Goal: Navigation & Orientation: Find specific page/section

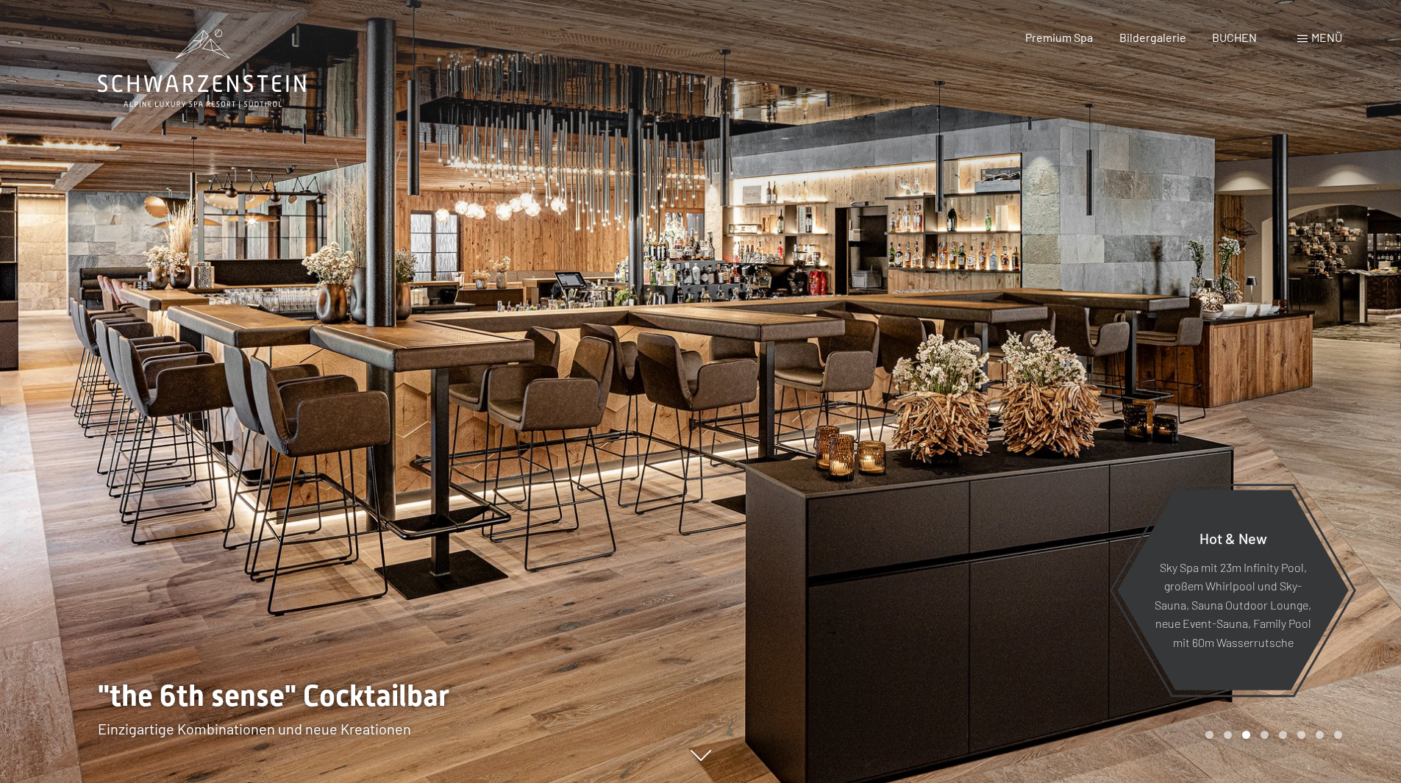
click at [1312, 40] on span "Menü" at bounding box center [1326, 37] width 31 height 14
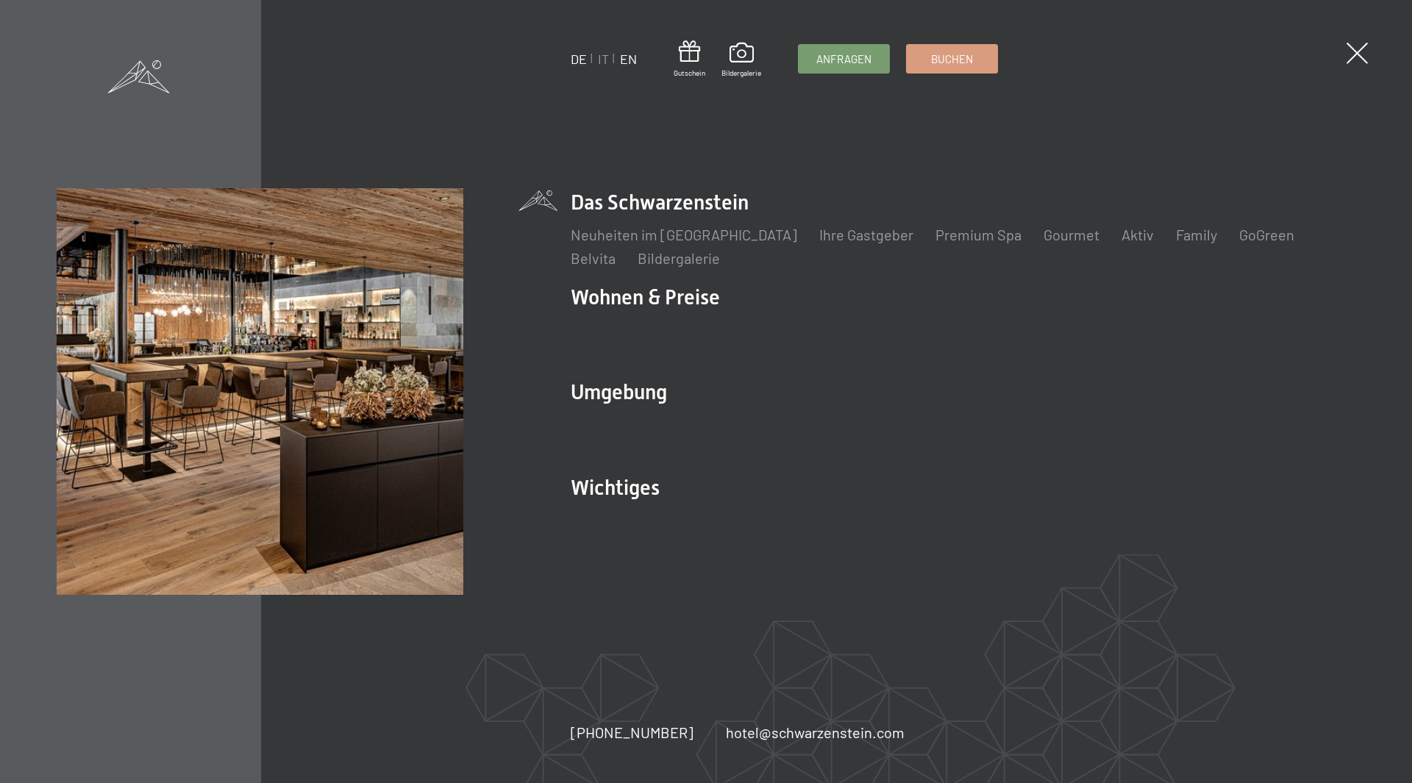
click at [629, 60] on link "EN" at bounding box center [628, 59] width 17 height 16
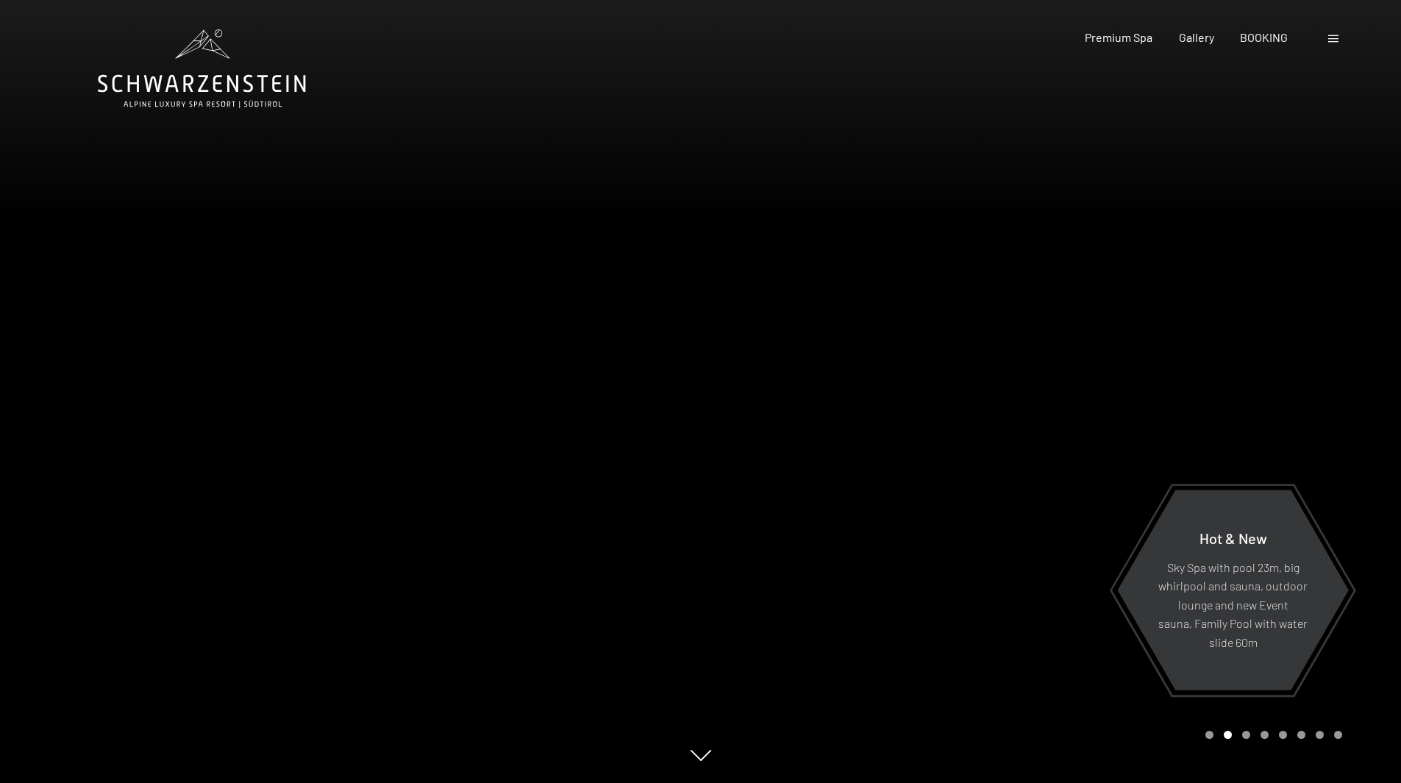
click at [1333, 42] on span at bounding box center [1333, 38] width 10 height 7
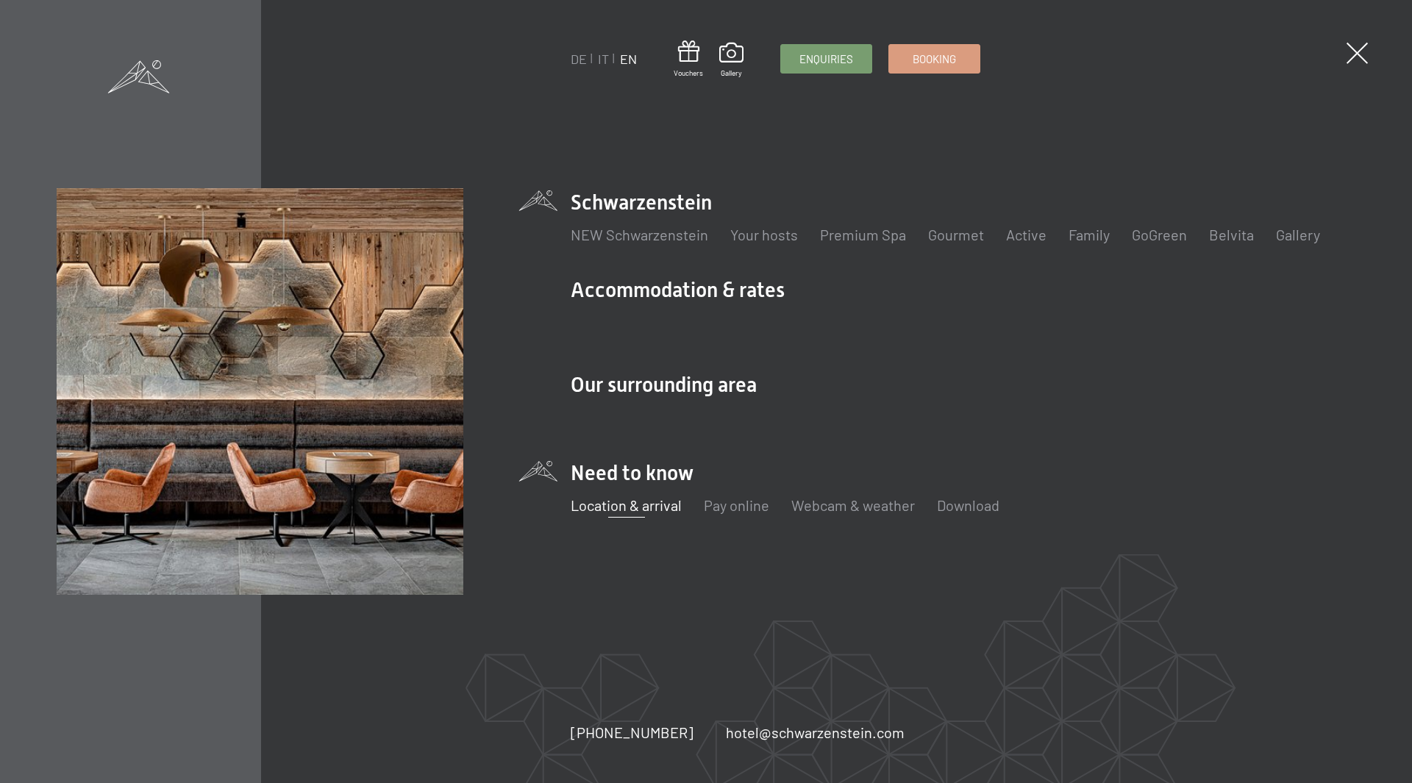
click at [633, 511] on link "Location & arrival" at bounding box center [626, 505] width 111 height 18
click at [1353, 51] on span at bounding box center [1357, 53] width 30 height 30
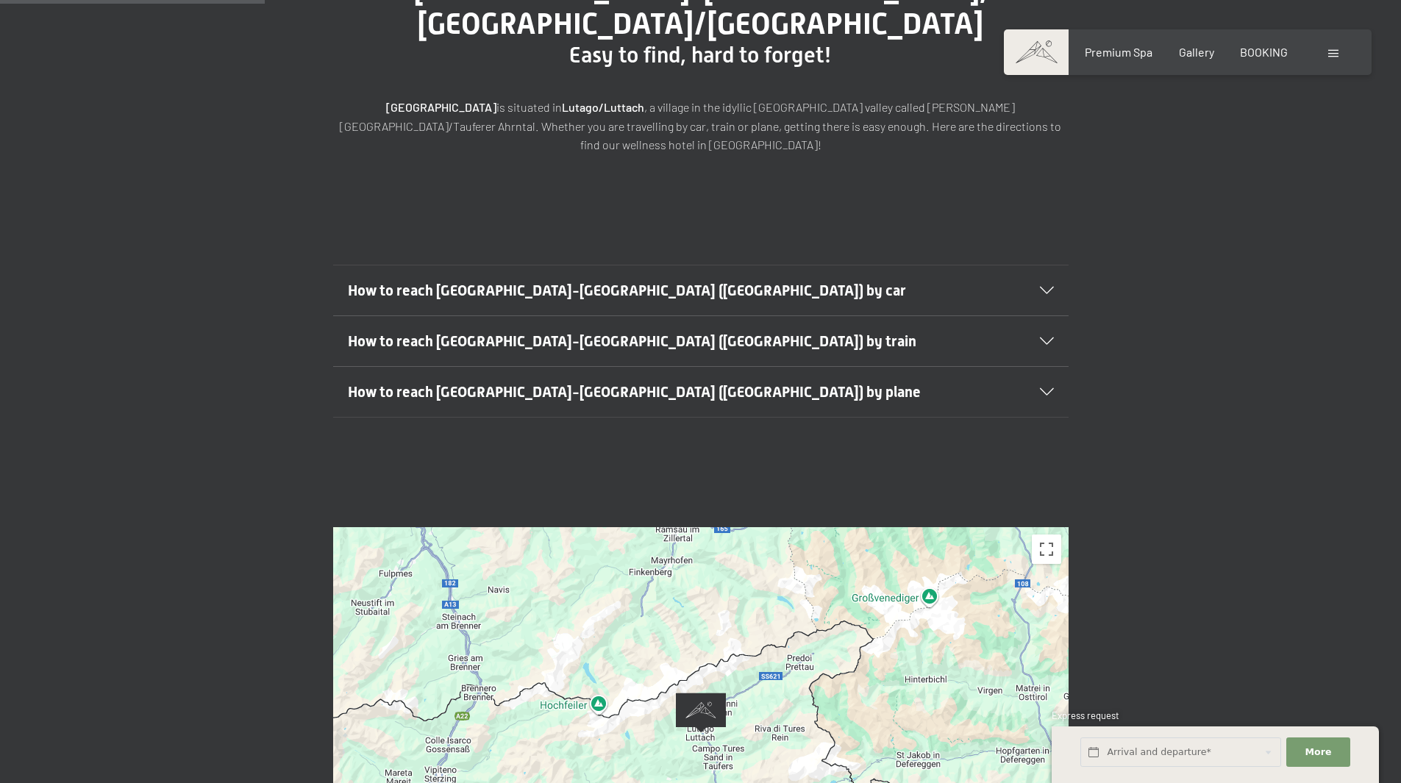
scroll to position [515, 0]
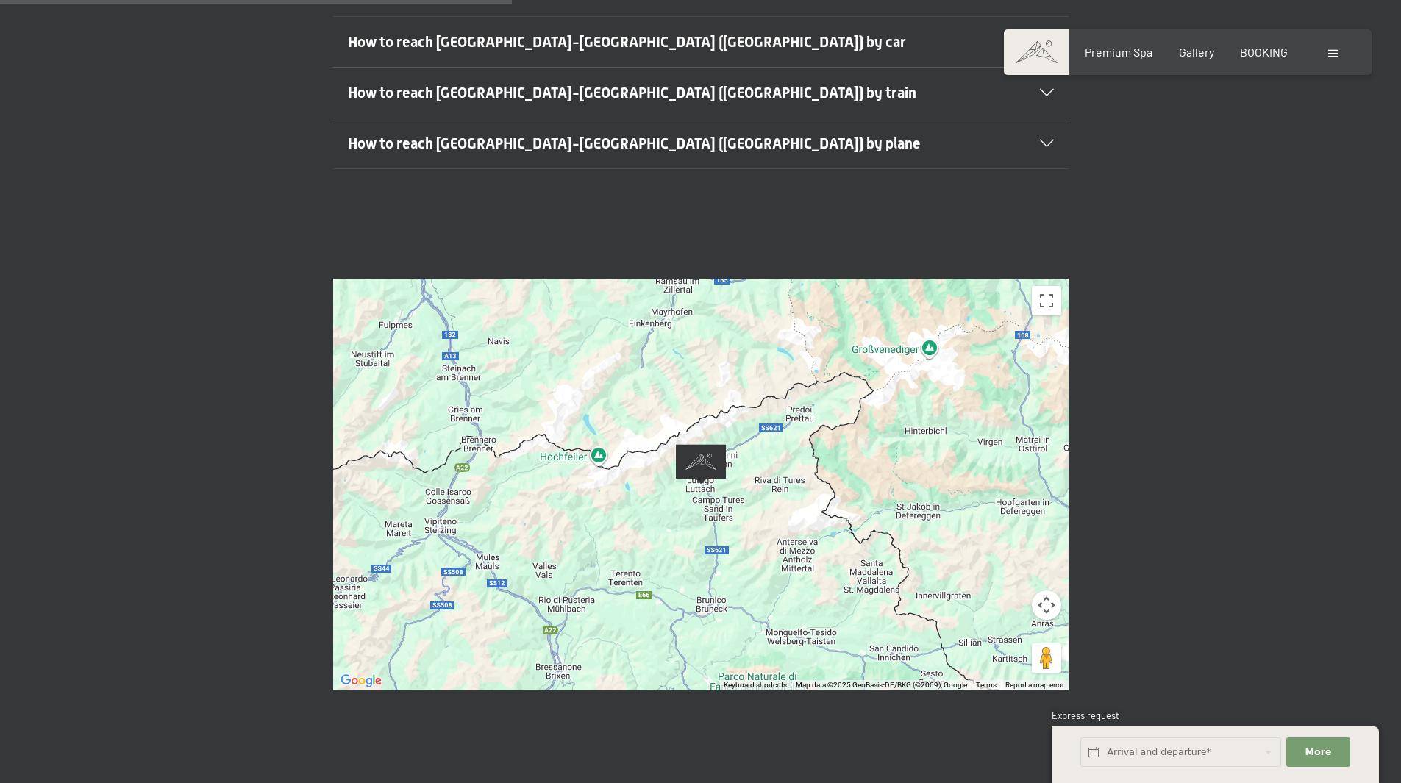
drag, startPoint x: 668, startPoint y: 378, endPoint x: 677, endPoint y: 410, distance: 33.7
click at [677, 410] on div at bounding box center [700, 485] width 735 height 412
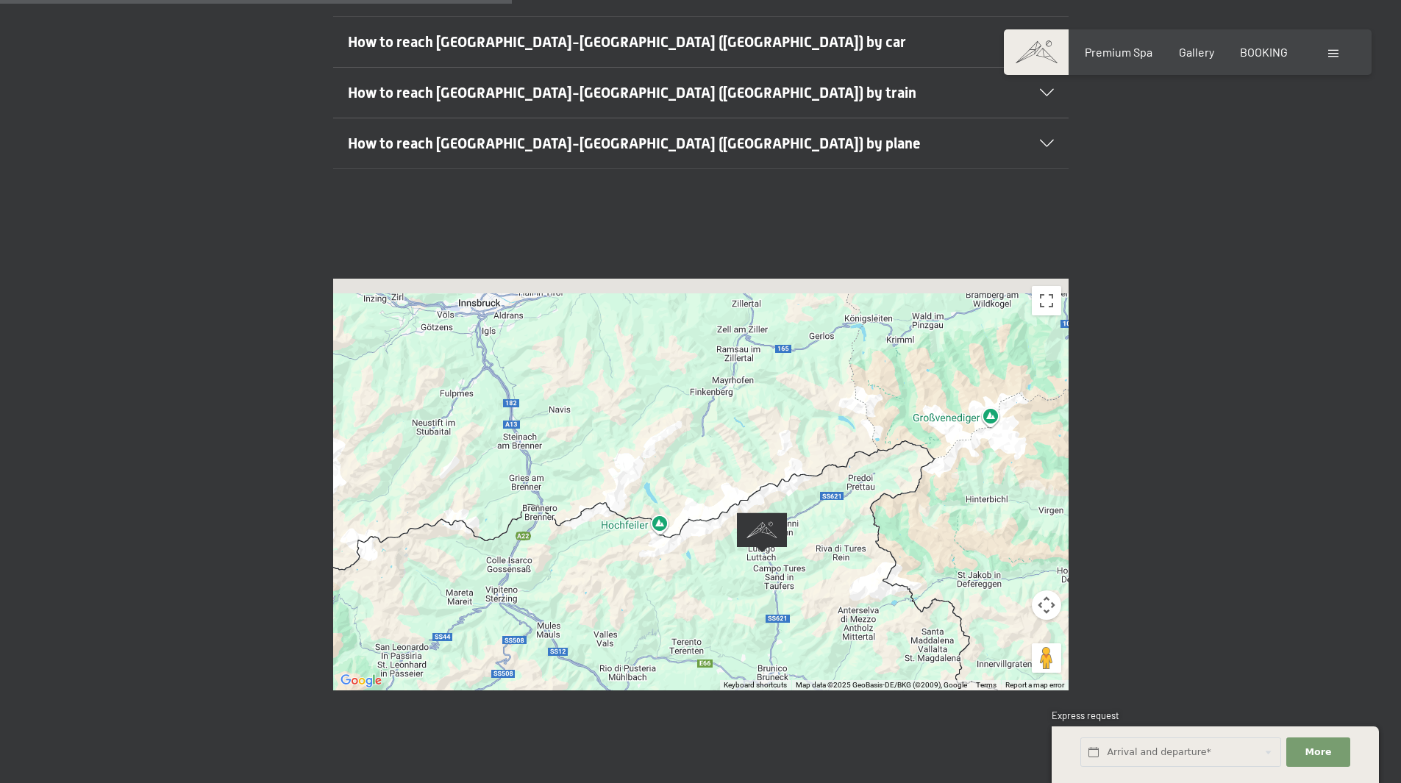
drag, startPoint x: 732, startPoint y: 430, endPoint x: 739, endPoint y: 445, distance: 16.4
click at [739, 445] on div at bounding box center [700, 485] width 735 height 412
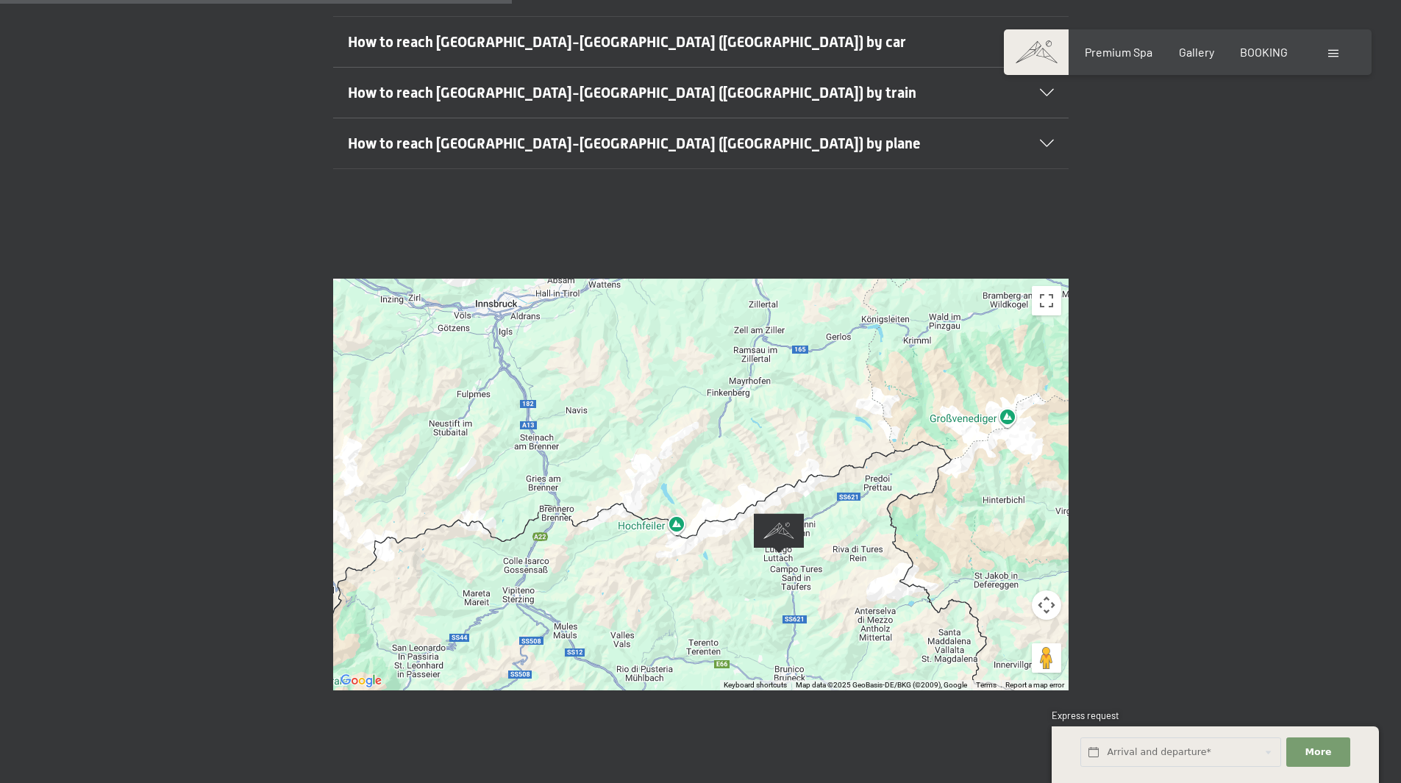
drag, startPoint x: 732, startPoint y: 363, endPoint x: 741, endPoint y: 386, distance: 25.1
click at [746, 357] on div at bounding box center [700, 485] width 735 height 412
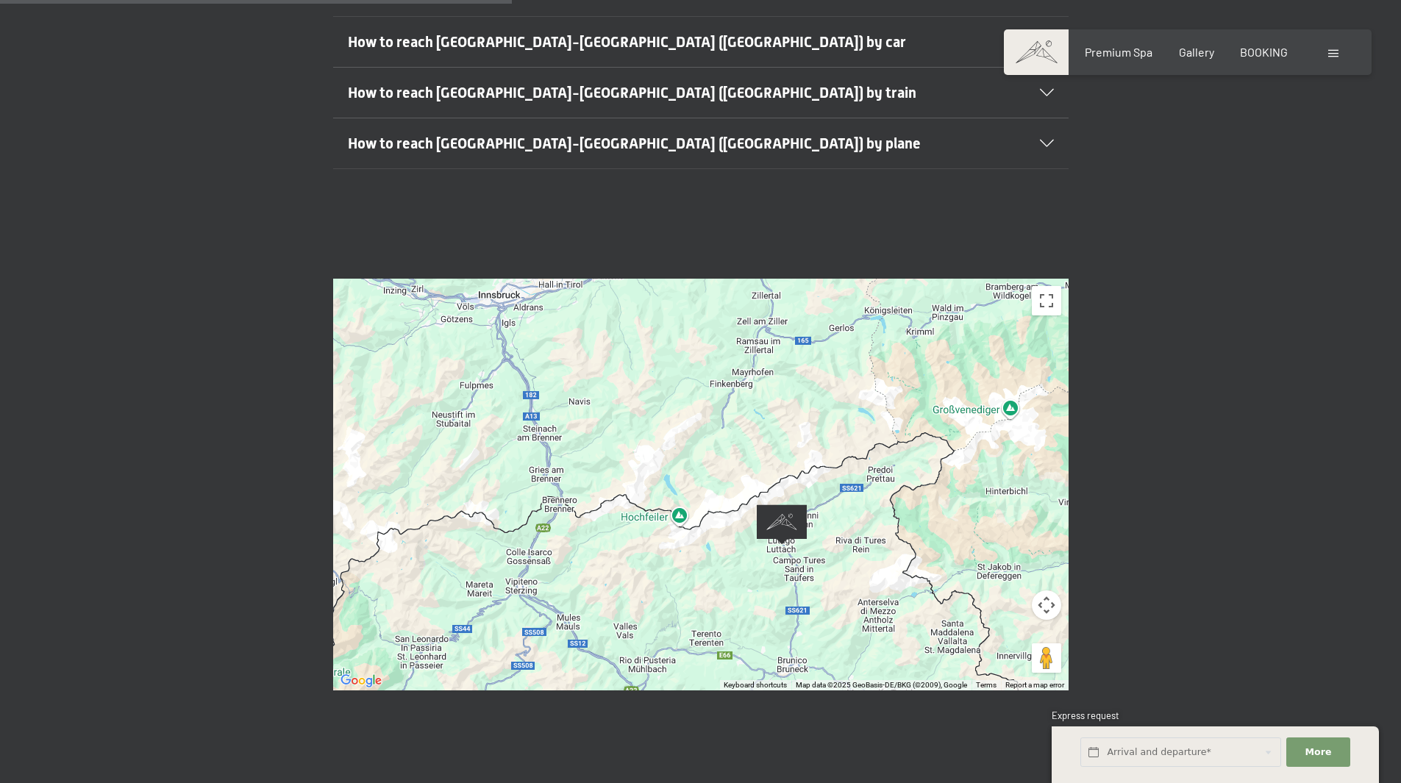
click at [1275, 289] on div "← Move left → Move right ↑ Move up ↓ Move down + Zoom in - Zoom out Home Jump l…" at bounding box center [700, 485] width 1401 height 522
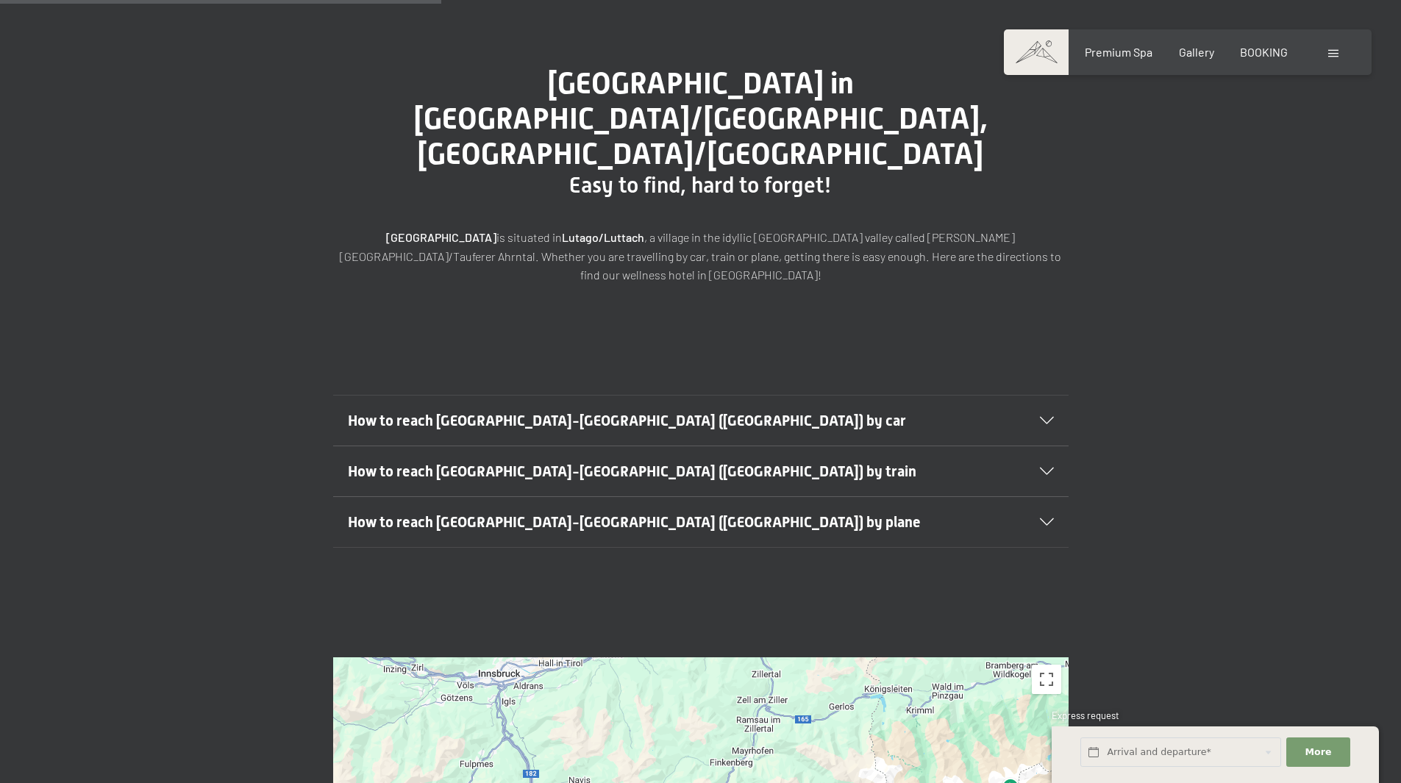
scroll to position [0, 0]
